Goal: Task Accomplishment & Management: Use online tool/utility

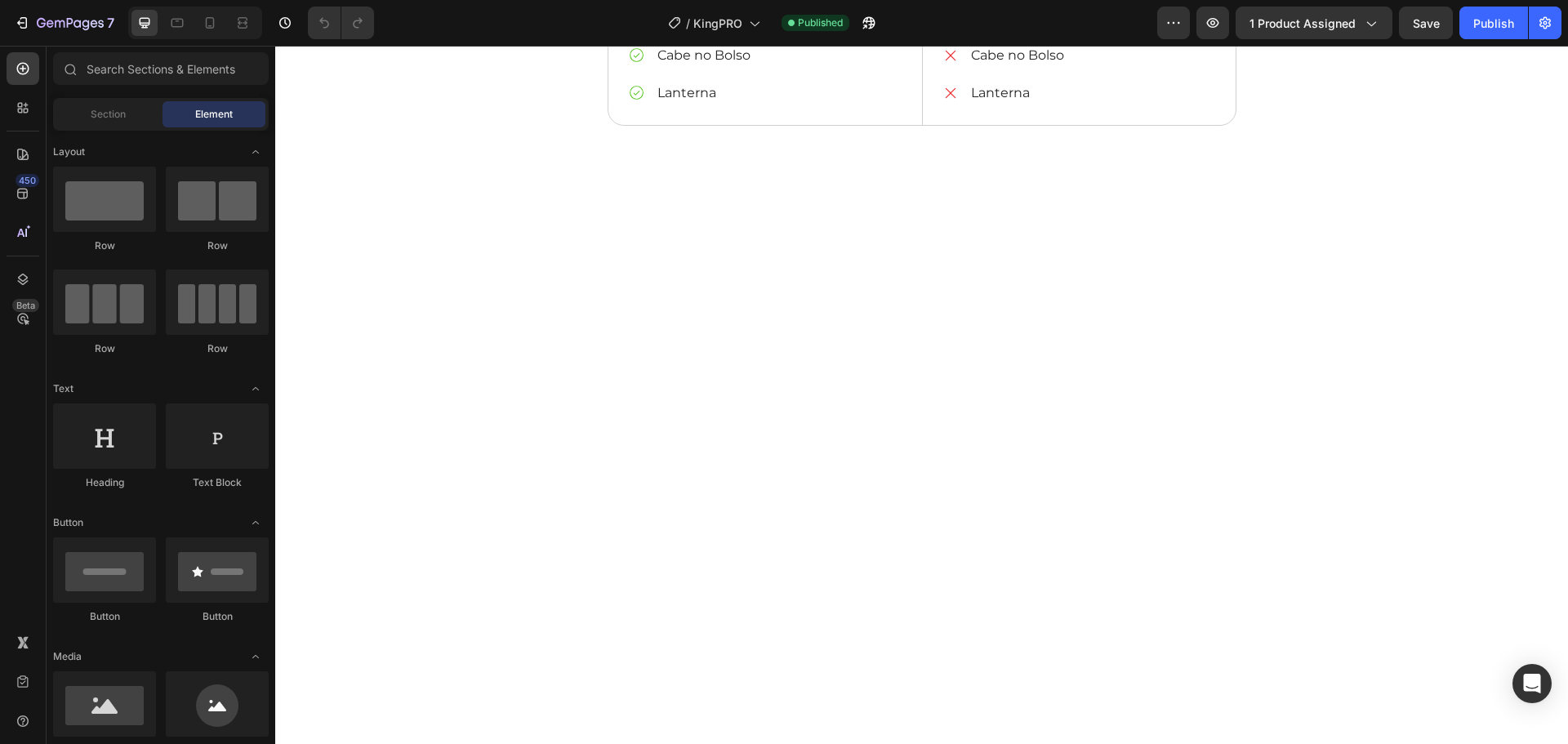
scroll to position [3677, 0]
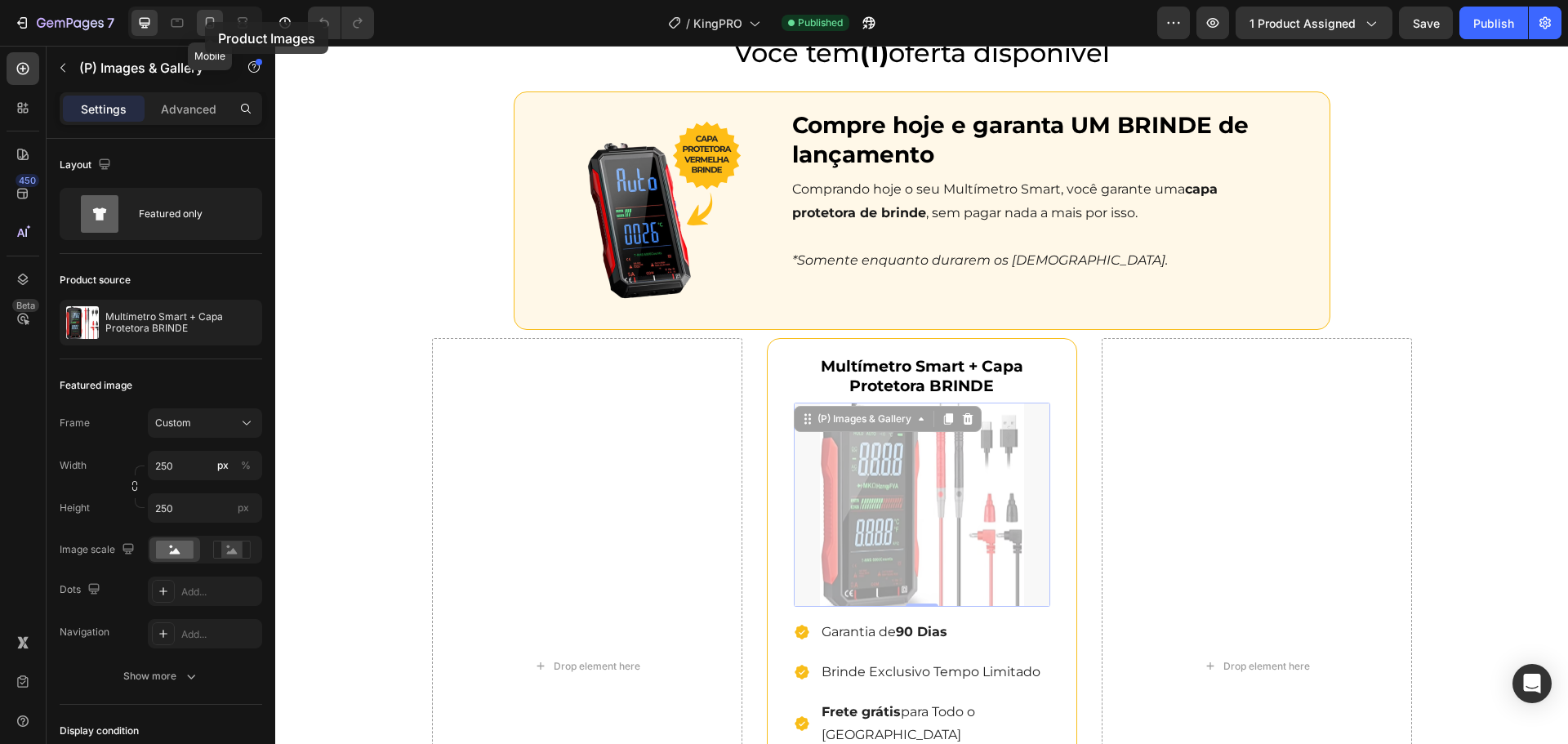
click at [205, 22] on icon at bounding box center [209, 22] width 16 height 16
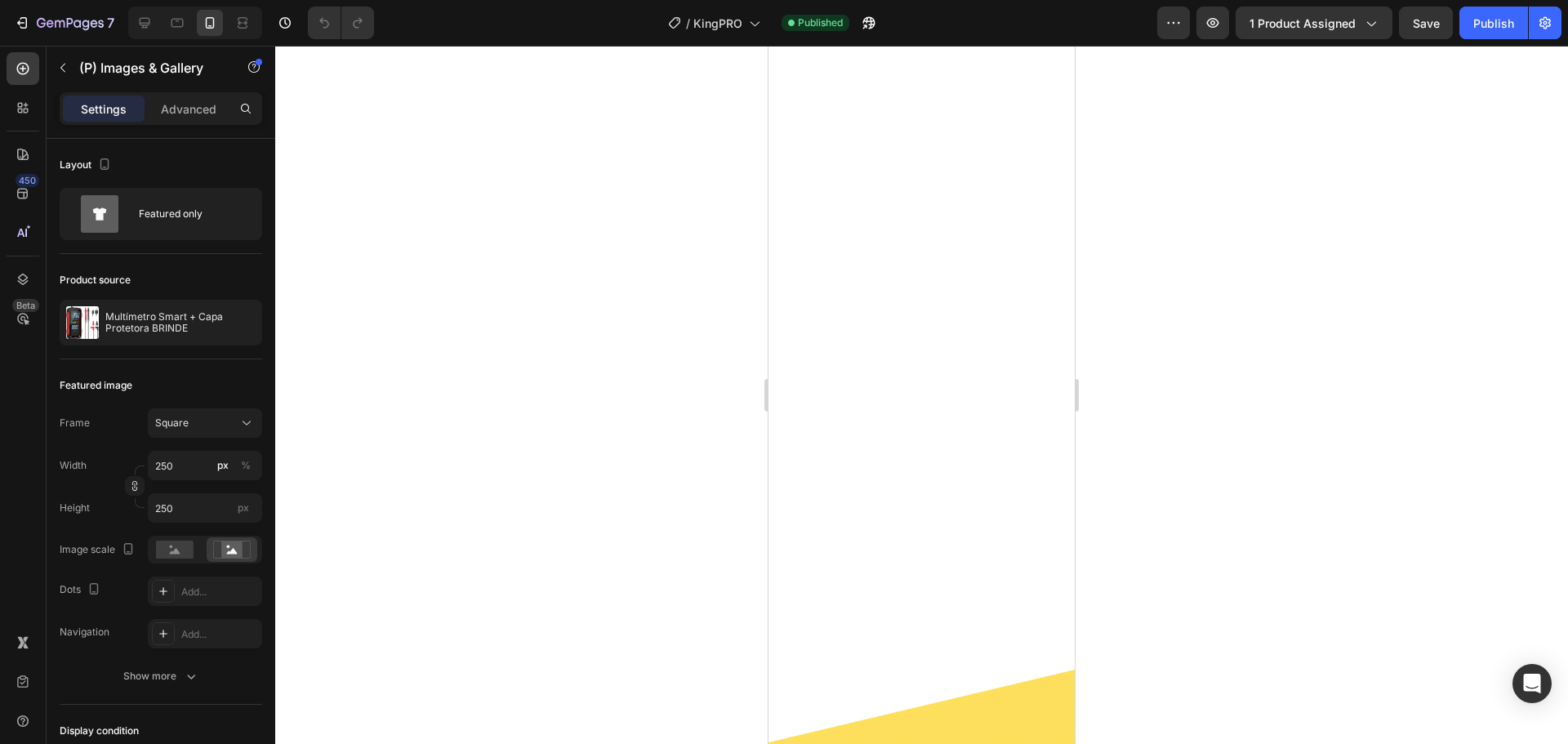
scroll to position [4548, 0]
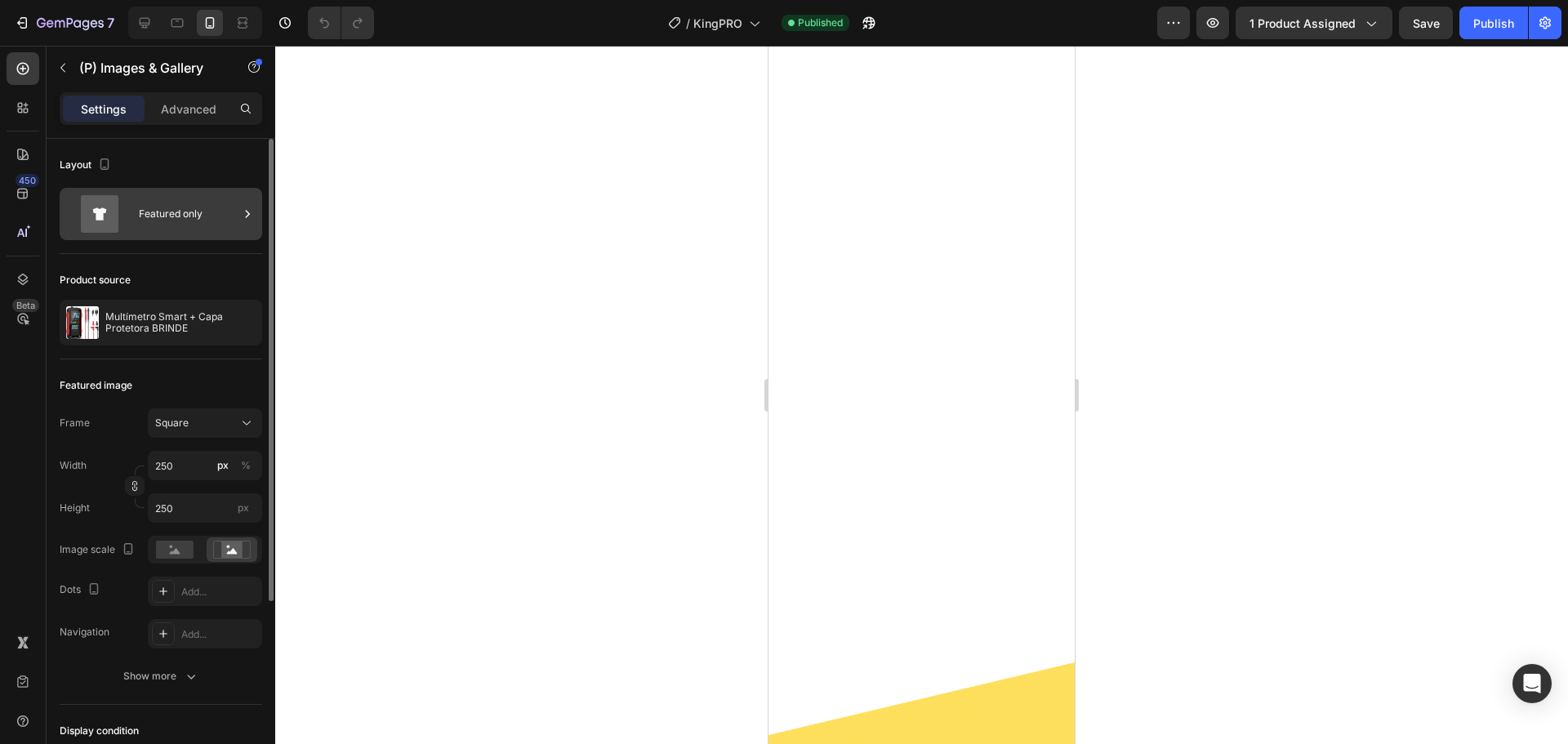
click at [137, 195] on div "Featured only" at bounding box center [160, 215] width 203 height 53
click at [211, 360] on div "Layout Featured only" at bounding box center [160, 532] width 203 height 345
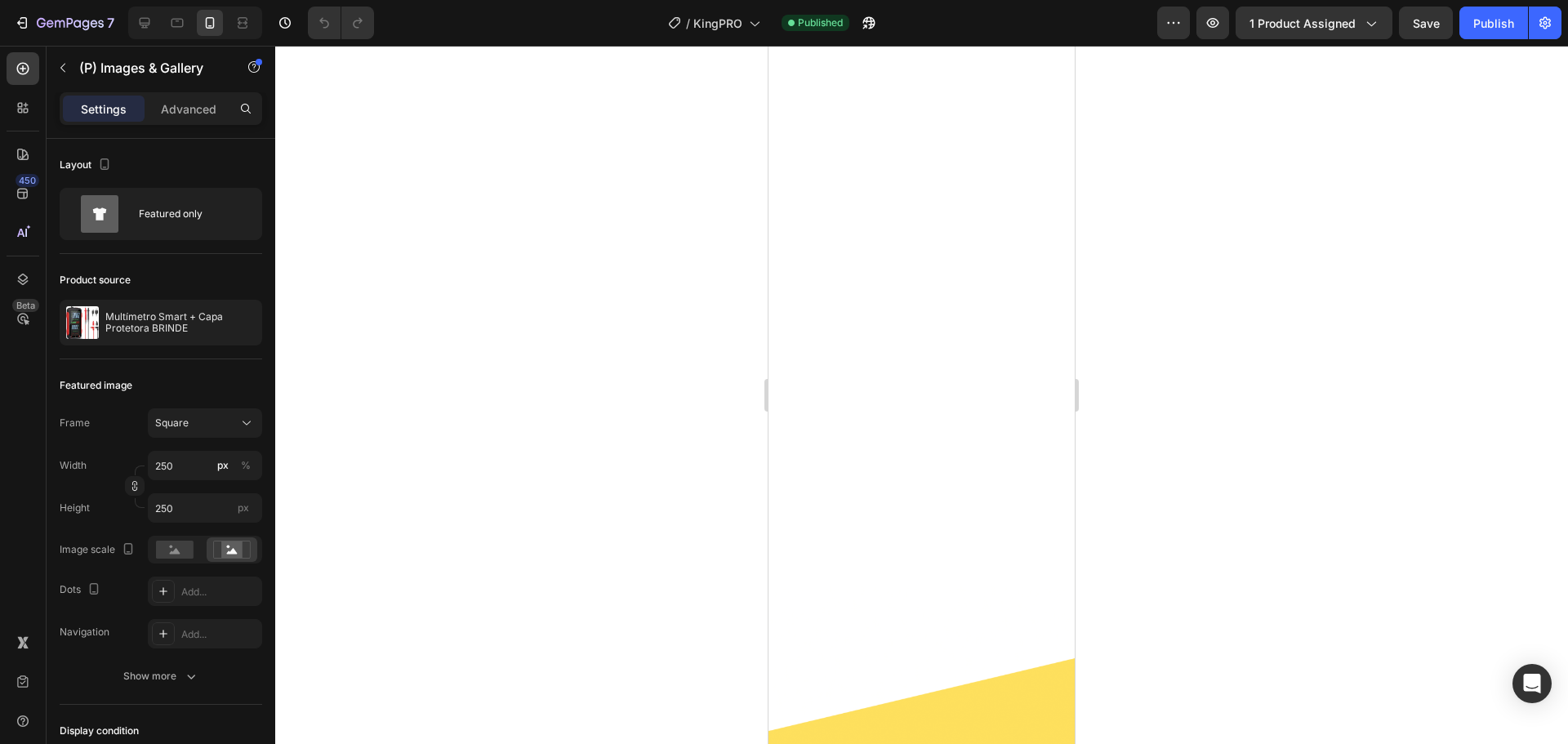
scroll to position [4385, 0]
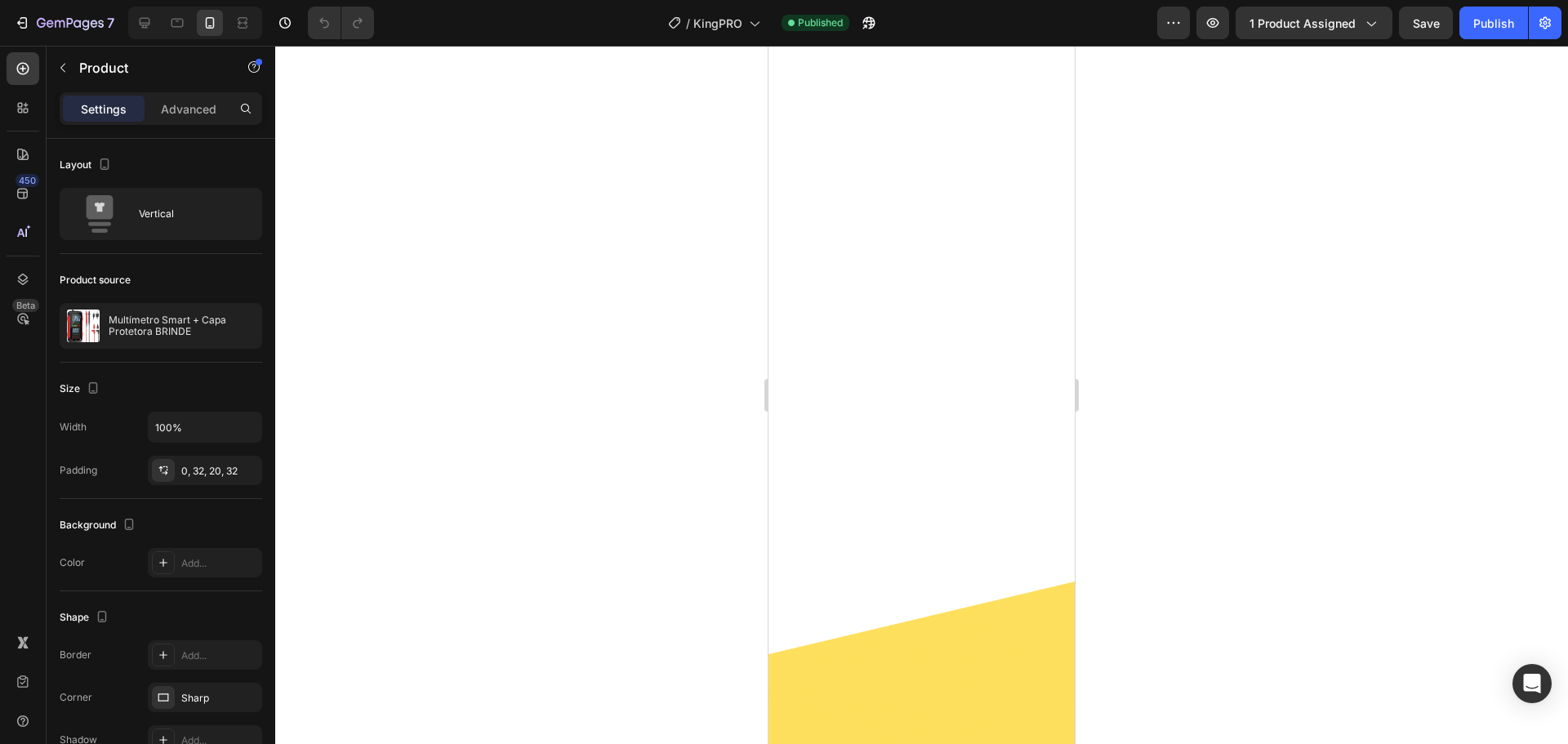
scroll to position [4629, 0]
click at [1227, 25] on button "button" at bounding box center [1213, 23] width 33 height 33
